Goal: Transaction & Acquisition: Purchase product/service

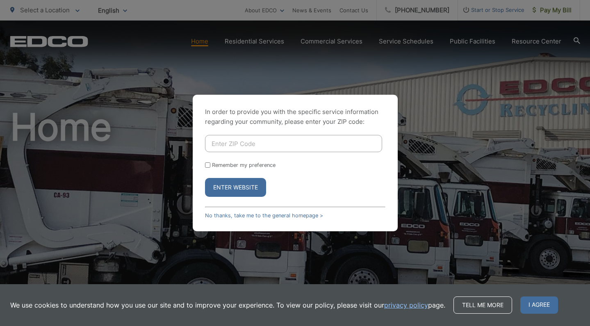
click at [270, 141] on input "Enter ZIP Code" at bounding box center [293, 143] width 177 height 17
type input "9"
type input "92069"
click at [241, 184] on button "Enter Website" at bounding box center [235, 187] width 61 height 19
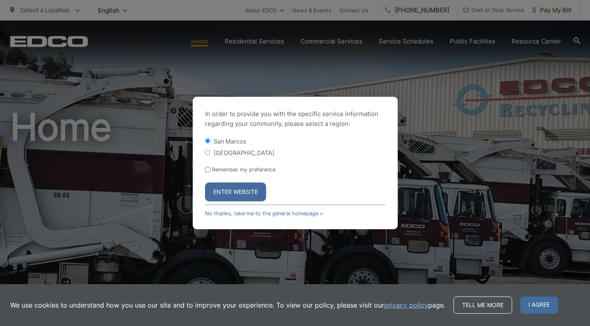
click at [223, 188] on button "Enter Website" at bounding box center [235, 191] width 61 height 19
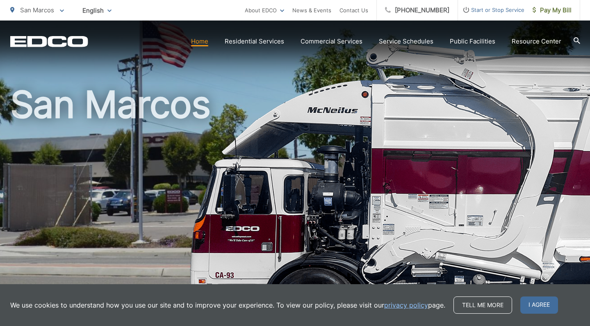
scroll to position [24, 0]
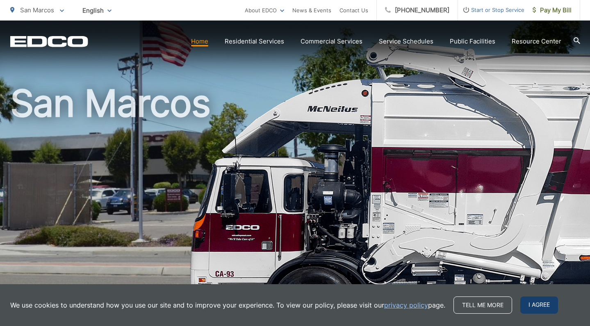
click at [521, 302] on span "I agree" at bounding box center [539, 304] width 38 height 17
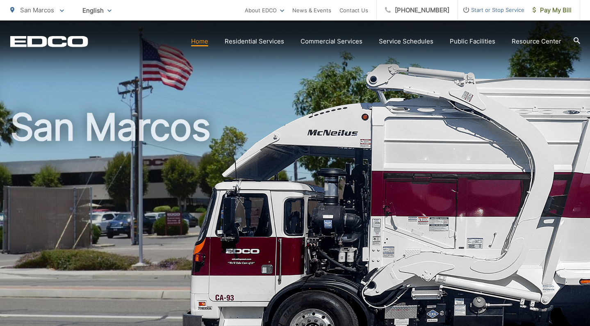
scroll to position [0, 0]
click at [383, 80] on div "San Marcos" at bounding box center [295, 189] width 570 height 338
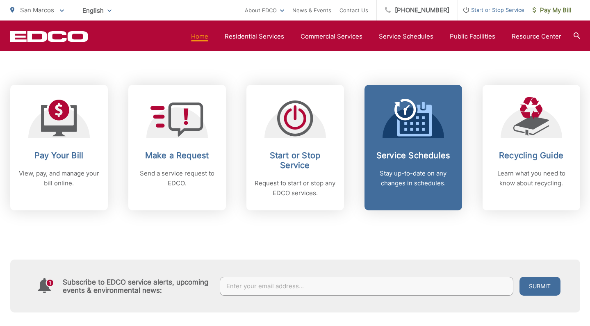
scroll to position [323, 0]
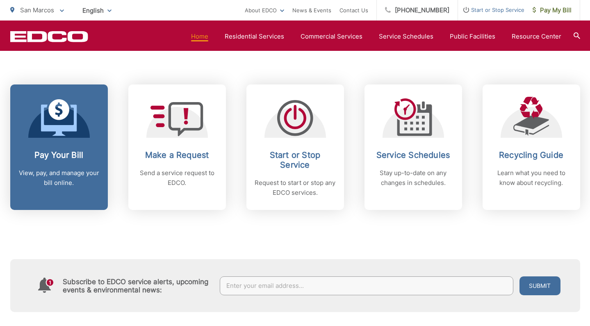
click at [38, 157] on h2 "Pay Your Bill" at bounding box center [58, 155] width 81 height 10
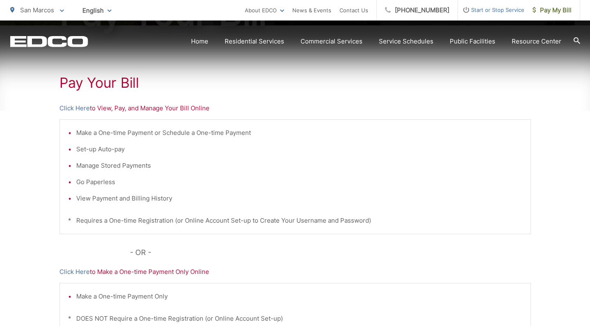
scroll to position [145, 0]
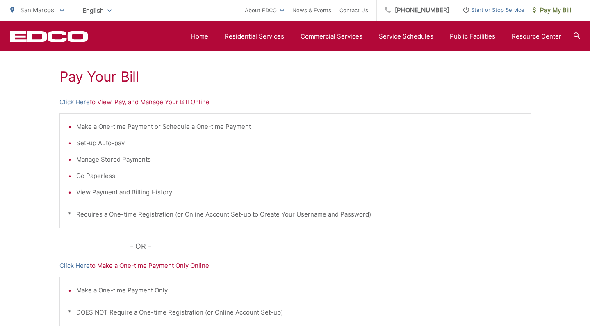
click at [77, 265] on link "Click Here" at bounding box center [74, 266] width 30 height 10
